Goal: Check status

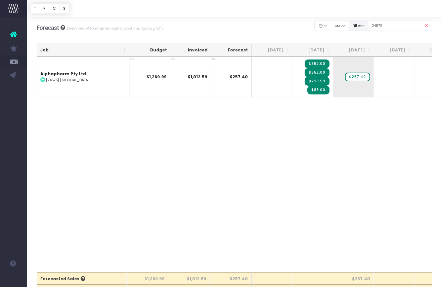
click at [362, 20] on div "Clear Filters Hide [DATE] [DATE] [DATE] [DATE] [DATE] [DATE] [DATE] [DATE] [DAT…" at bounding box center [374, 26] width 118 height 14
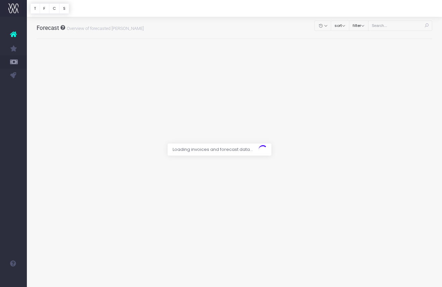
click at [401, 26] on div at bounding box center [221, 143] width 442 height 287
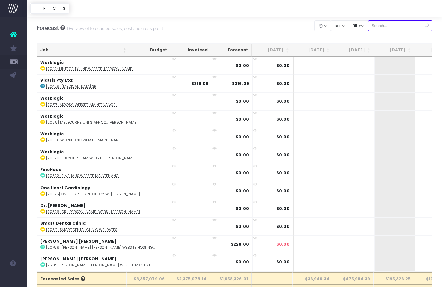
click at [401, 26] on input "text" at bounding box center [400, 26] width 65 height 10
paste input "24631"
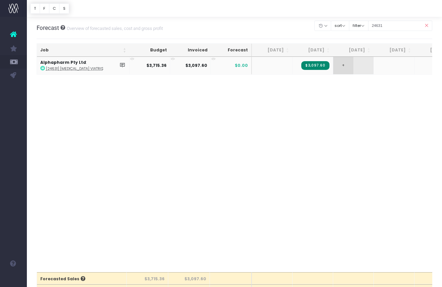
click at [341, 64] on span "+" at bounding box center [343, 65] width 20 height 17
drag, startPoint x: 404, startPoint y: 25, endPoint x: 358, endPoint y: 23, distance: 46.8
click at [358, 23] on div "Clear Filters Hide [DATE] [DATE] [DATE] [DATE] [DATE] [DATE] [DATE] [DATE] [DAT…" at bounding box center [374, 26] width 118 height 14
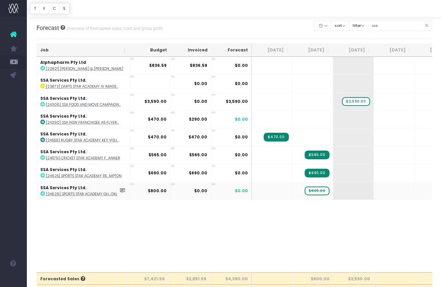
click at [321, 192] on span "$800.00" at bounding box center [317, 191] width 25 height 9
click at [316, 209] on div "Job Budget Invoiced Forecast [DATE] Aug [DATE] Oct [DATE] Dec [DATE] Feb [DATE]…" at bounding box center [235, 164] width 396 height 215
drag, startPoint x: 398, startPoint y: 27, endPoint x: 300, endPoint y: 18, distance: 98.2
click at [300, 18] on body "Oh my... this is bad. [PERSON_NAME] wasn't able to load this page. Please conta…" at bounding box center [221, 143] width 442 height 287
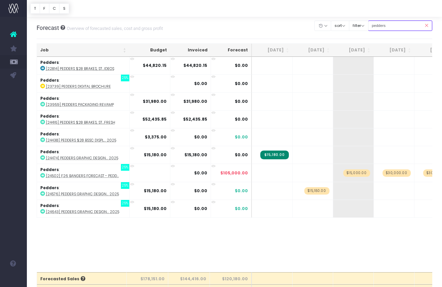
scroll to position [2, 0]
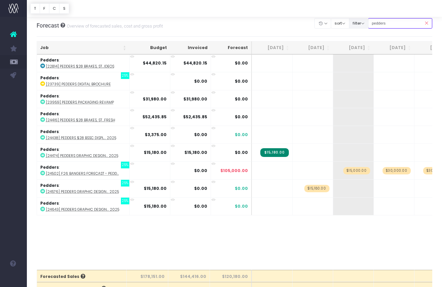
drag, startPoint x: 411, startPoint y: 25, endPoint x: 370, endPoint y: 22, distance: 41.5
click at [370, 22] on div "Clear Filters Hide [DATE] [DATE] [DATE] [DATE] [DATE] [DATE] [DATE] [DATE] [DAT…" at bounding box center [374, 23] width 118 height 14
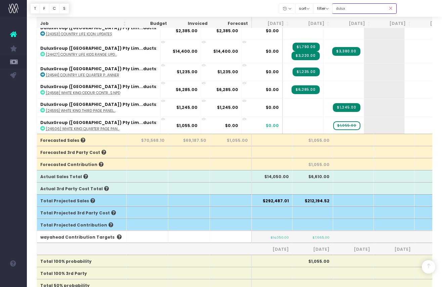
scroll to position [146, 0]
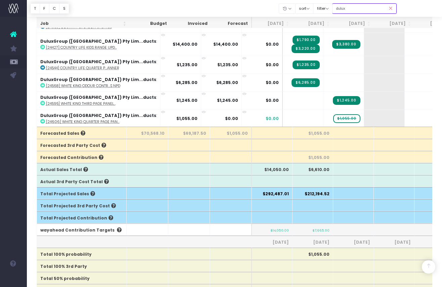
drag, startPoint x: 377, startPoint y: 8, endPoint x: 314, endPoint y: 0, distance: 63.7
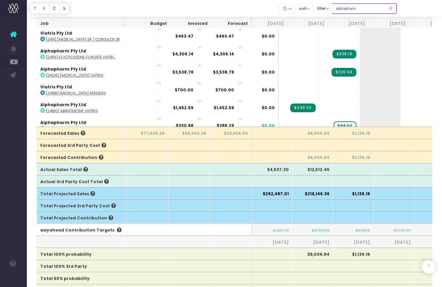
type input "alphapharm"
click at [379, 8] on input "alphapharm" at bounding box center [364, 8] width 65 height 10
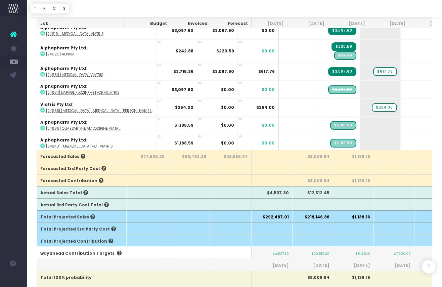
scroll to position [140, 0]
